Goal: Find specific fact: Find contact information

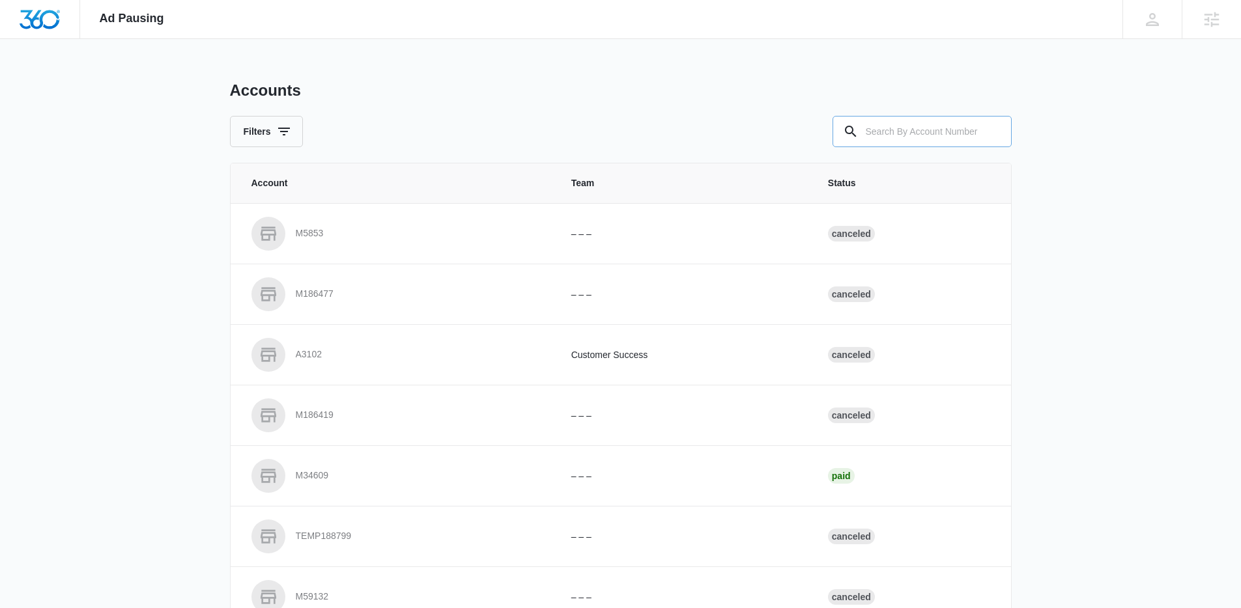
click at [959, 128] on input "text" at bounding box center [921, 131] width 179 height 31
paste input "TODO | Lightstyle of Tampa Bay M328115 | W360 08/27/25"
drag, startPoint x: 903, startPoint y: 137, endPoint x: 1034, endPoint y: 133, distance: 131.0
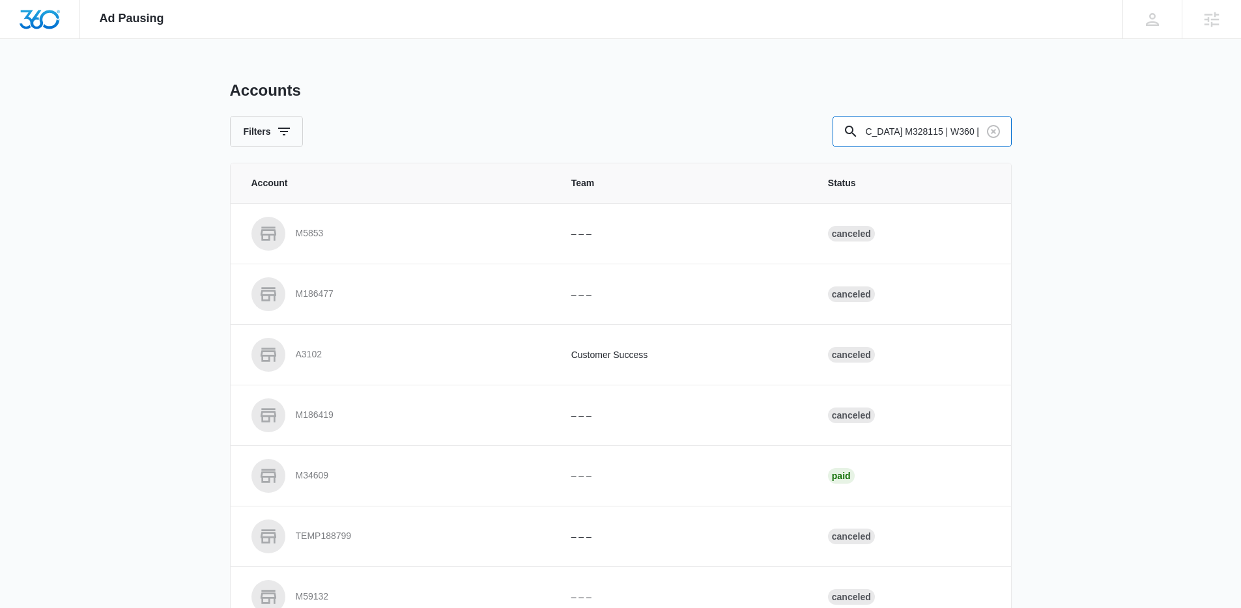
click at [1034, 133] on div "Ad Pausing Apps Reputation Forms CRM Email Social POS Content Ads Intelligence …" at bounding box center [620, 304] width 1241 height 608
click at [935, 129] on input "TODO | Lightstyle of Tampa Bay M328115" at bounding box center [921, 131] width 179 height 31
drag, startPoint x: 899, startPoint y: 132, endPoint x: 809, endPoint y: 132, distance: 89.9
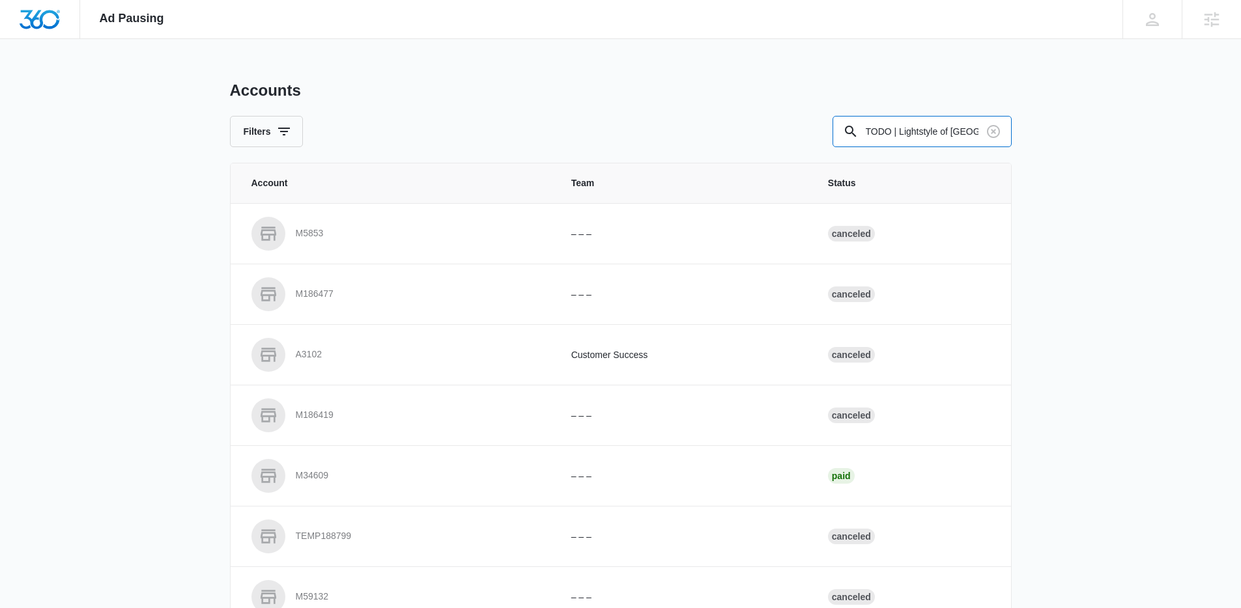
click at [809, 132] on div "Filters TODO | Lightstyle of Tampa Bay - M328115" at bounding box center [621, 131] width 782 height 31
click at [865, 129] on input "TODO | Lightstyle of Tampa Bay - M328115" at bounding box center [921, 131] width 179 height 31
drag, startPoint x: 900, startPoint y: 135, endPoint x: 846, endPoint y: 135, distance: 54.1
click at [845, 136] on div "TODO | Lightstyle of Tampa Bay - M328115" at bounding box center [921, 131] width 179 height 31
type input "Lightstyle of Tampa Bay - M328115"
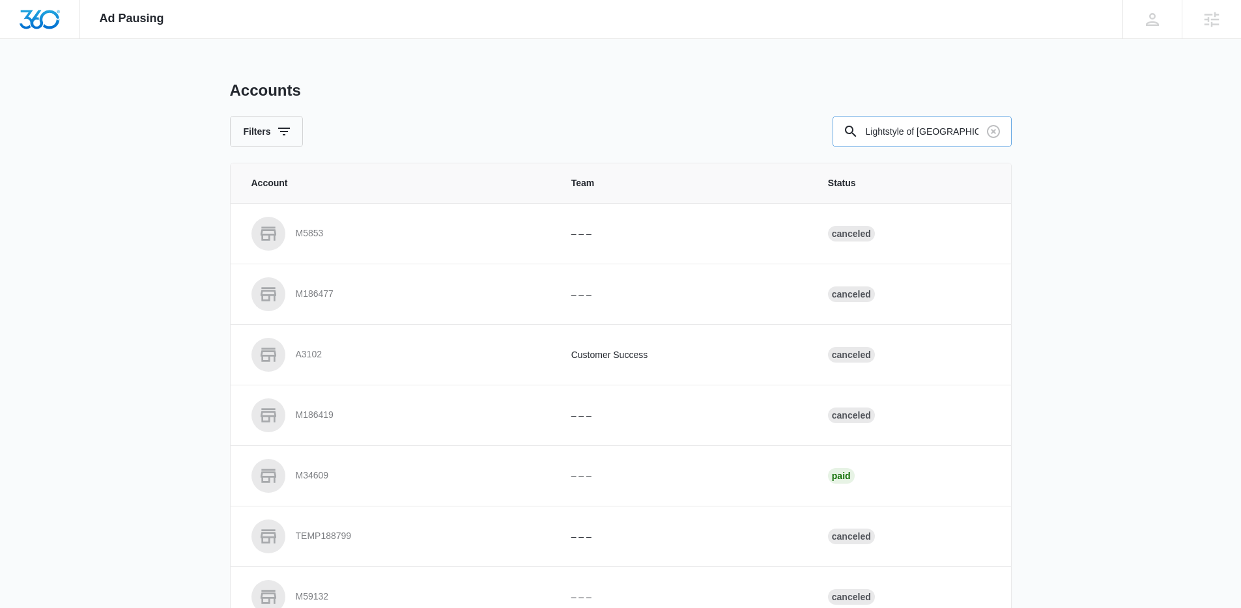
click at [903, 130] on input "Lightstyle of Tampa Bay - M328115" at bounding box center [921, 131] width 179 height 31
click at [960, 123] on input "text" at bounding box center [921, 131] width 179 height 31
paste input "M328115"
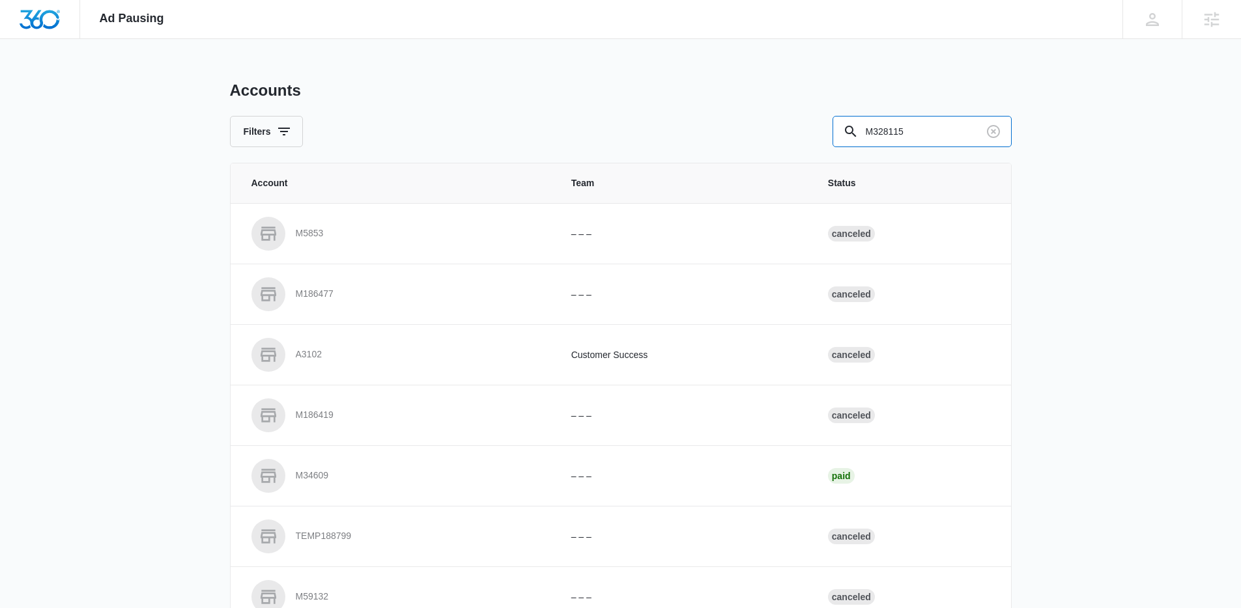
type input "M328115"
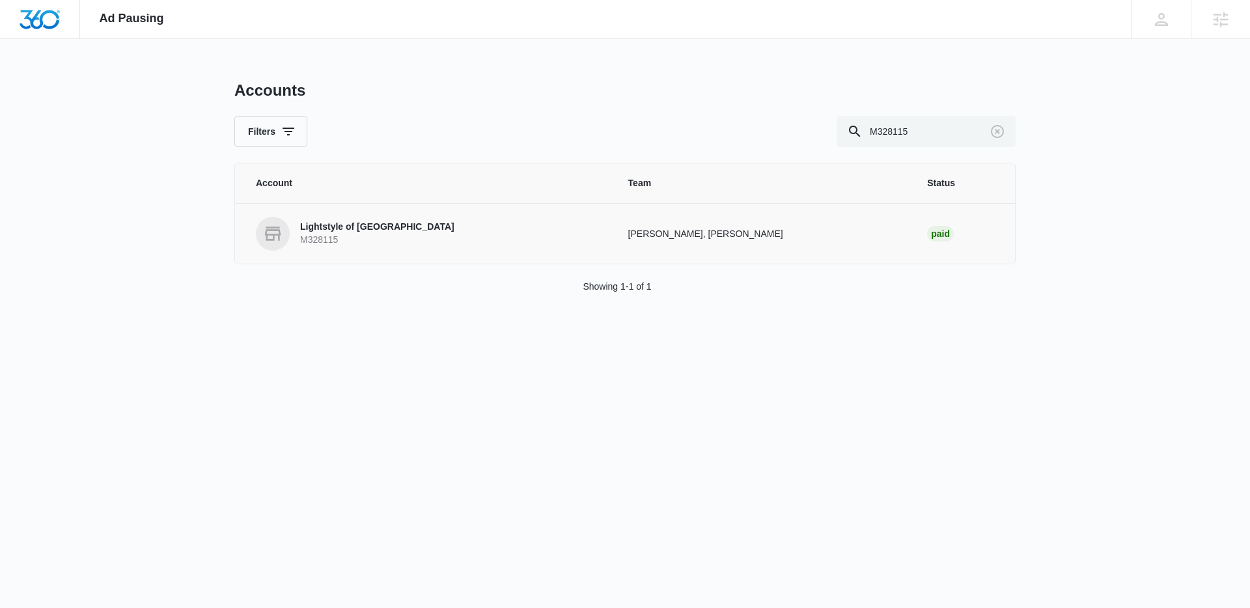
click at [378, 225] on p "Lightstyle of Tampa Bay" at bounding box center [377, 227] width 154 height 13
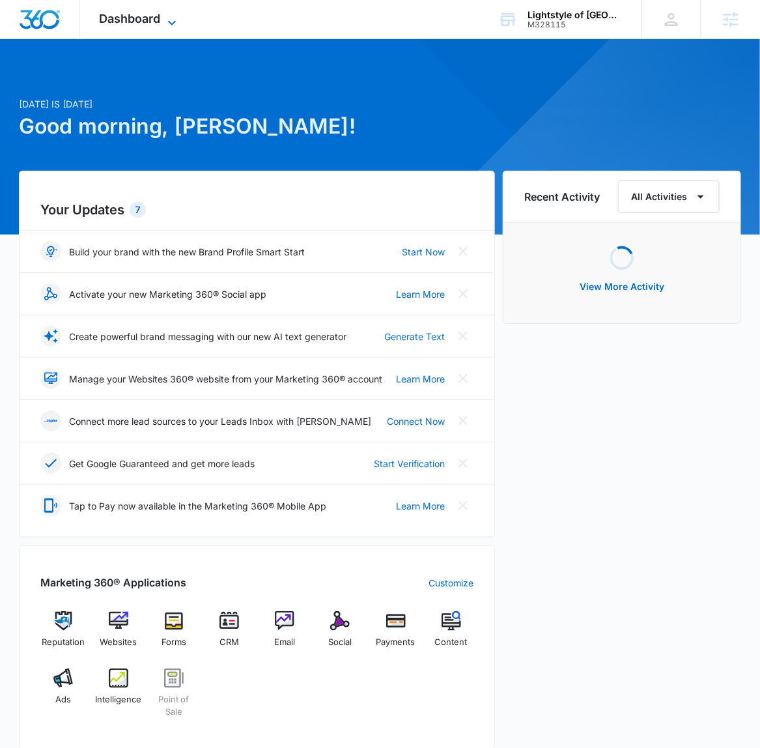
click at [156, 13] on span "Dashboard" at bounding box center [130, 19] width 61 height 14
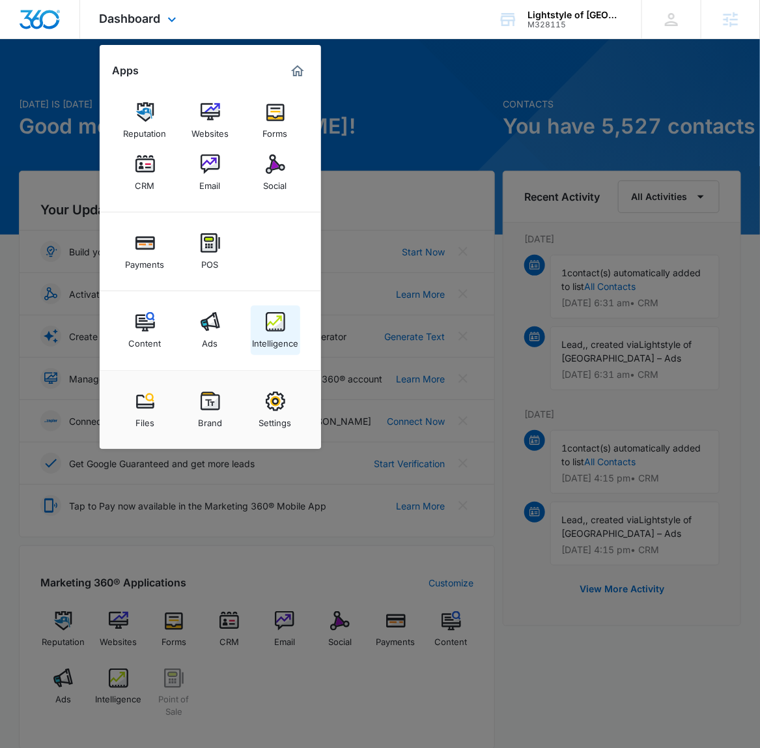
click at [277, 341] on div "Intelligence" at bounding box center [275, 340] width 46 height 17
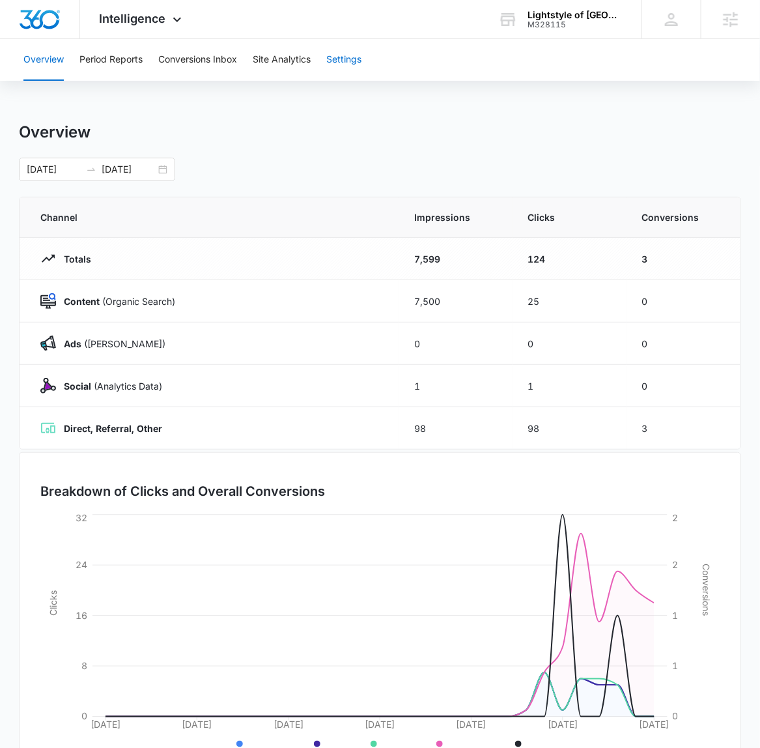
click at [339, 57] on button "Settings" at bounding box center [343, 60] width 35 height 42
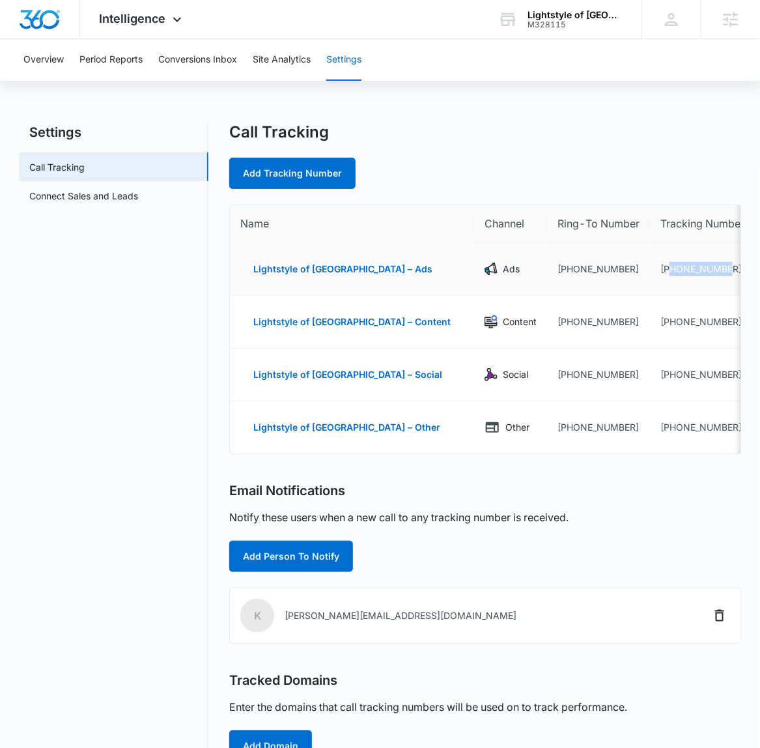
drag, startPoint x: 692, startPoint y: 266, endPoint x: 623, endPoint y: 273, distance: 69.4
click at [650, 273] on td "+18134211098" at bounding box center [702, 269] width 105 height 53
copy td "8134211098"
